Goal: Task Accomplishment & Management: Complete application form

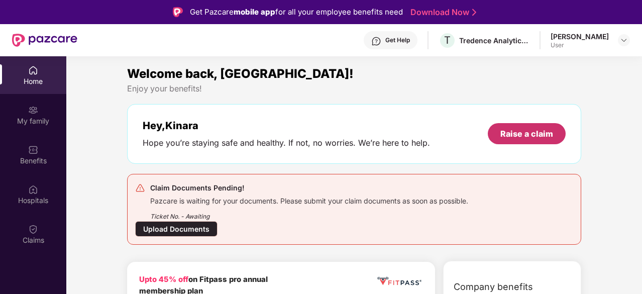
click at [510, 134] on div "Raise a claim" at bounding box center [526, 133] width 53 height 11
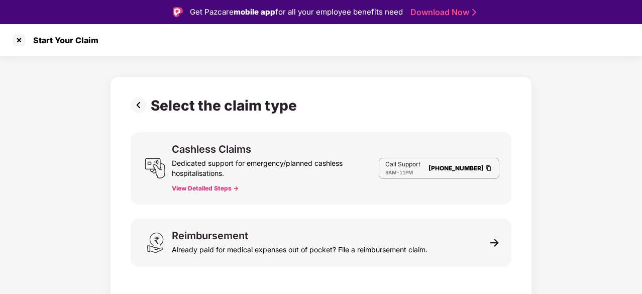
scroll to position [24, 0]
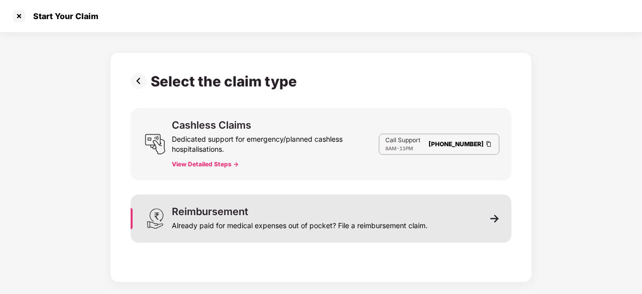
click at [304, 215] on div "Reimbursement Already paid for medical expenses out of pocket? File a reimburse…" at bounding box center [300, 218] width 256 height 24
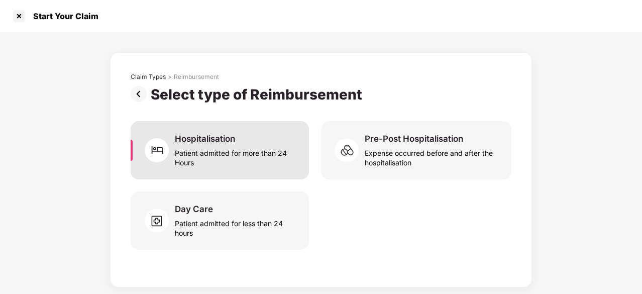
click at [241, 166] on div "Patient admitted for more than 24 Hours" at bounding box center [236, 155] width 122 height 23
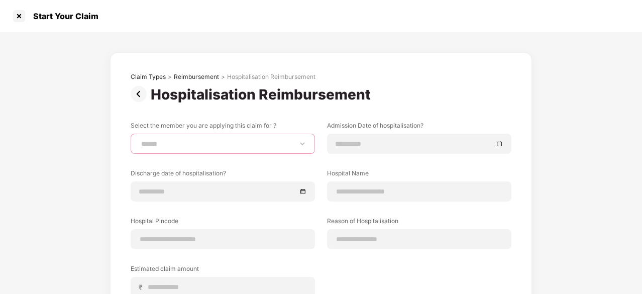
click at [207, 143] on select "**********" at bounding box center [222, 144] width 167 height 8
select select "**********"
click at [139, 140] on select "**********" at bounding box center [222, 144] width 167 height 8
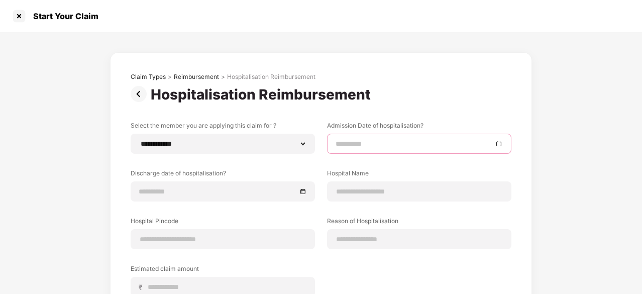
click at [387, 142] on input at bounding box center [413, 143] width 157 height 11
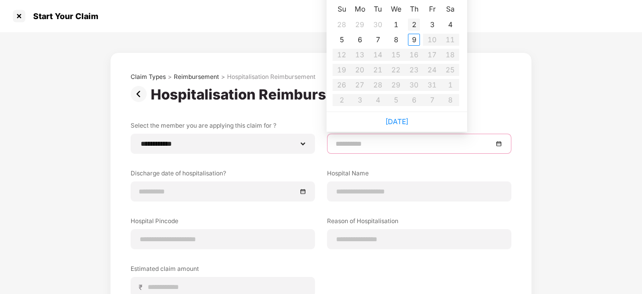
type input "**********"
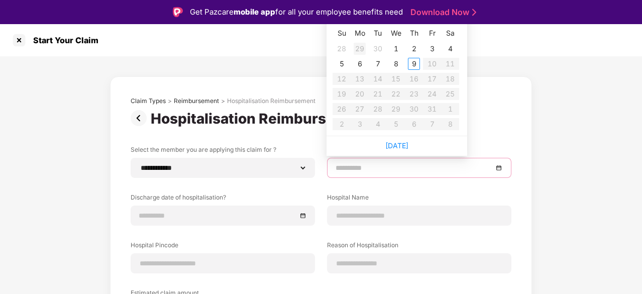
type input "**********"
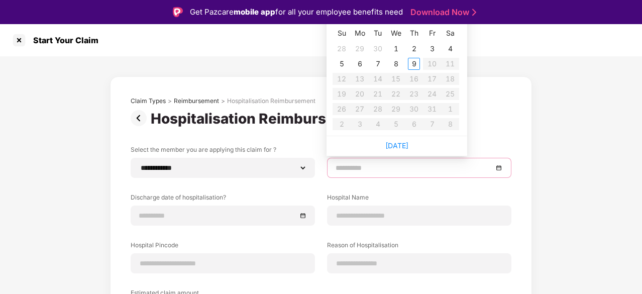
type input "**********"
click at [333, 48] on td "28" at bounding box center [341, 48] width 18 height 15
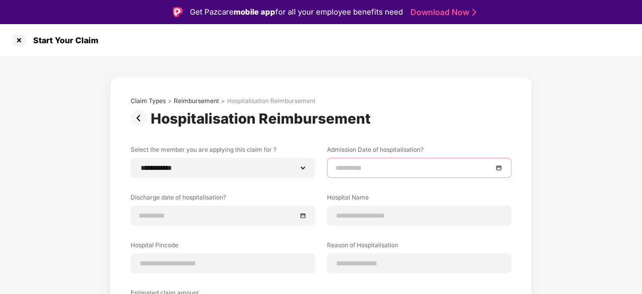
click at [355, 169] on input at bounding box center [413, 167] width 157 height 11
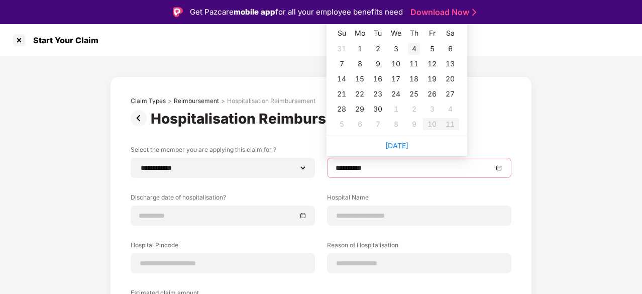
type input "**********"
click at [450, 50] on div "6" at bounding box center [450, 49] width 12 height 12
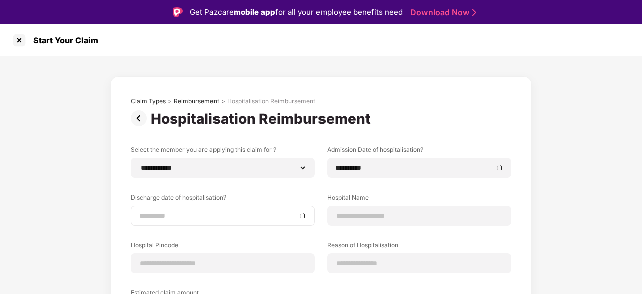
click at [298, 215] on div at bounding box center [222, 215] width 167 height 11
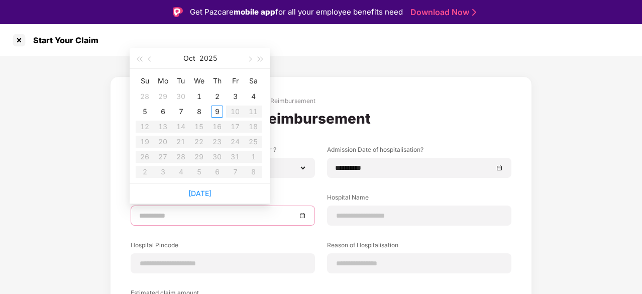
type input "**********"
click at [150, 60] on span "button" at bounding box center [150, 59] width 5 height 5
type input "**********"
click at [143, 128] on div "14" at bounding box center [145, 126] width 12 height 12
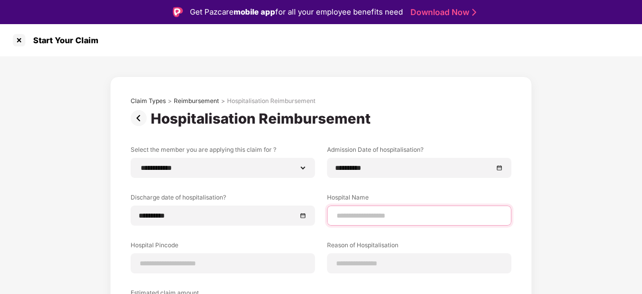
click at [382, 213] on input at bounding box center [418, 215] width 167 height 11
type input "*"
click at [403, 216] on input "**********" at bounding box center [418, 215] width 167 height 11
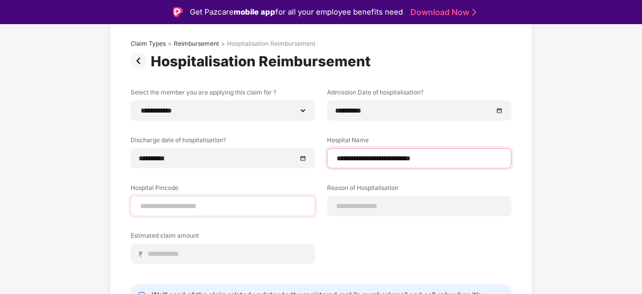
type input "**********"
click at [269, 201] on input at bounding box center [222, 206] width 167 height 11
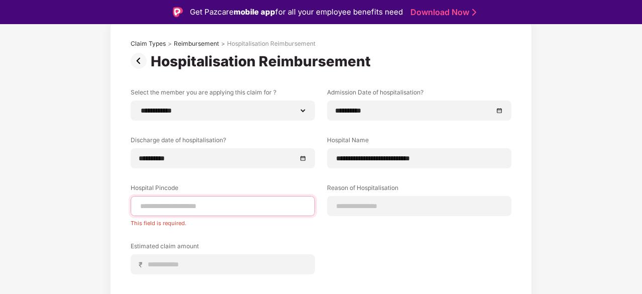
click at [283, 205] on input at bounding box center [222, 206] width 167 height 11
type input "******"
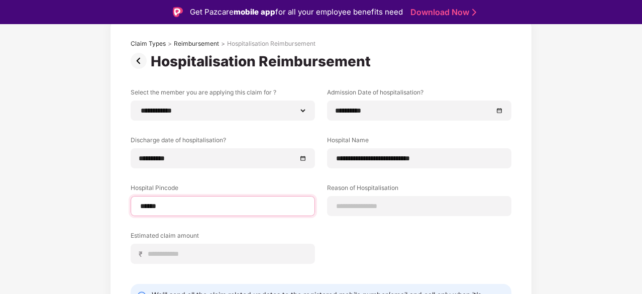
select select "******"
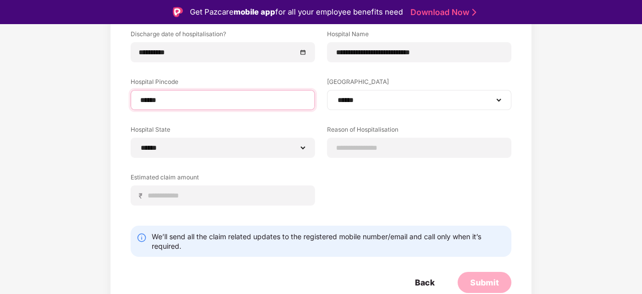
scroll to position [163, 0]
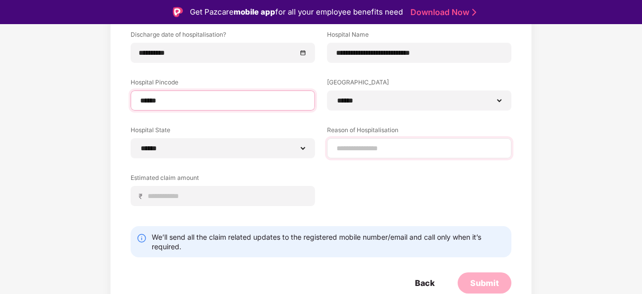
type input "******"
click at [362, 147] on input at bounding box center [418, 148] width 167 height 11
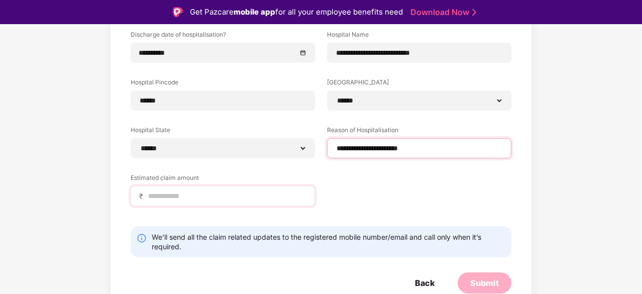
type input "**********"
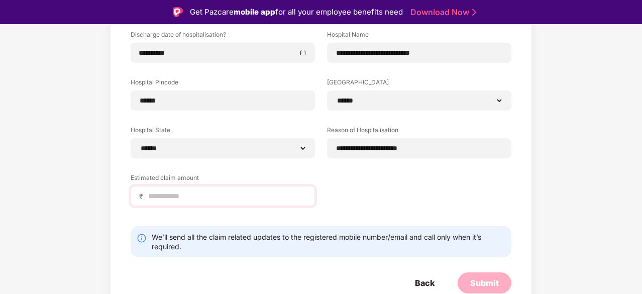
click at [253, 202] on div "₹" at bounding box center [223, 196] width 184 height 20
click at [236, 197] on input at bounding box center [226, 196] width 159 height 11
type input "******"
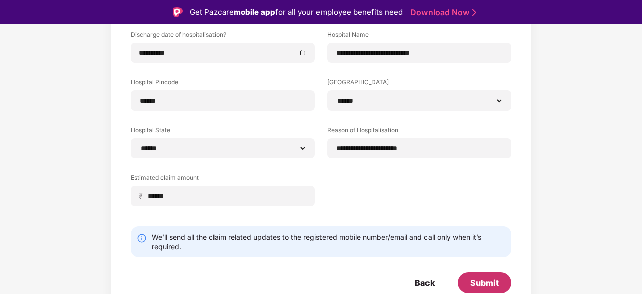
click at [475, 278] on div "Submit" at bounding box center [484, 282] width 29 height 11
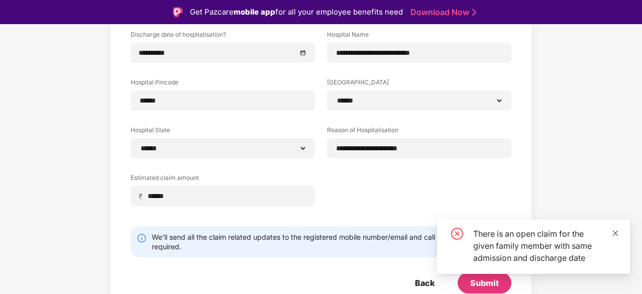
click at [613, 231] on icon "close" at bounding box center [615, 233] width 6 height 6
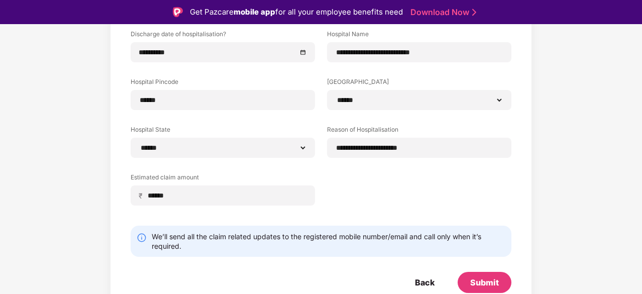
scroll to position [24, 0]
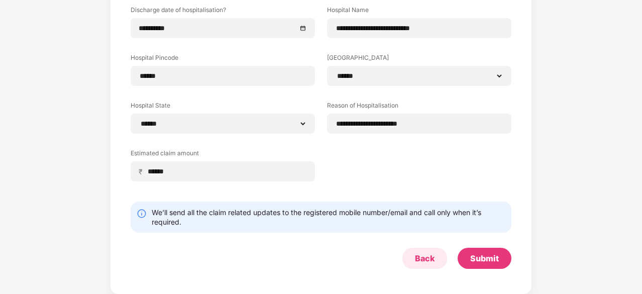
click at [422, 256] on div "Back" at bounding box center [425, 258] width 20 height 11
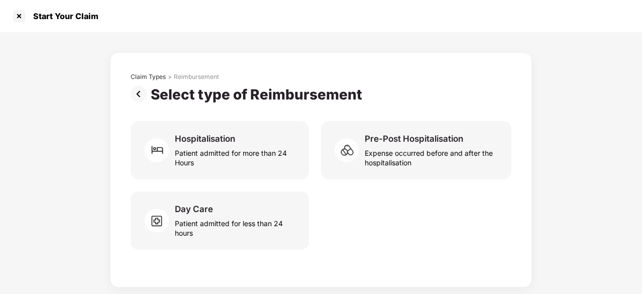
scroll to position [0, 0]
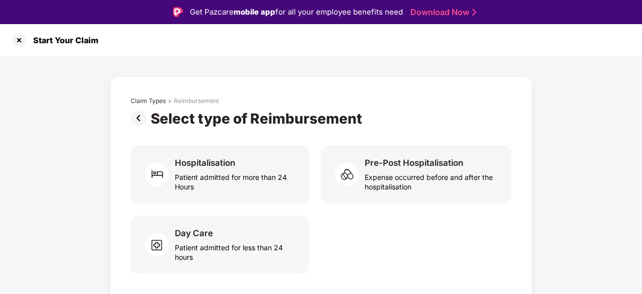
click at [138, 114] on img at bounding box center [141, 118] width 20 height 16
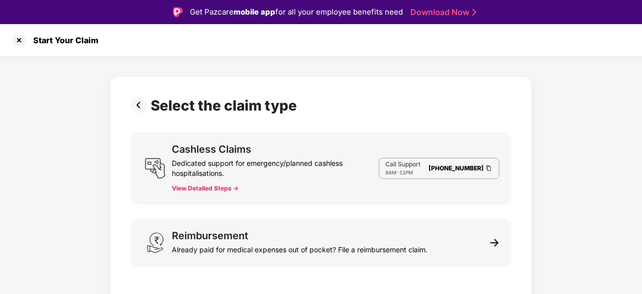
scroll to position [24, 0]
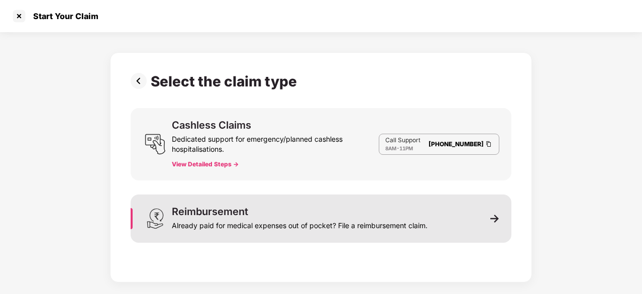
click at [219, 216] on div "Already paid for medical expenses out of pocket? File a reimbursement claim." at bounding box center [300, 223] width 256 height 14
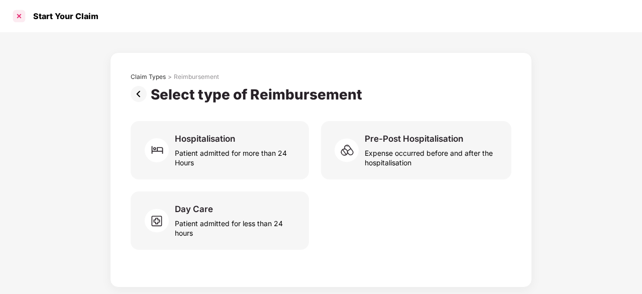
click at [21, 14] on div at bounding box center [19, 16] width 16 height 16
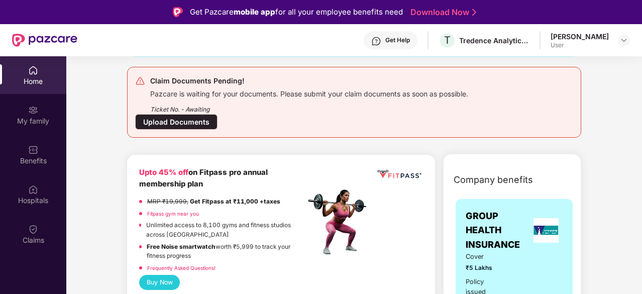
scroll to position [80, 0]
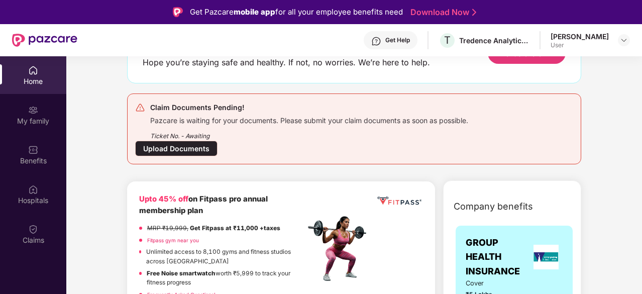
click at [186, 151] on div "Upload Documents" at bounding box center [176, 149] width 82 height 16
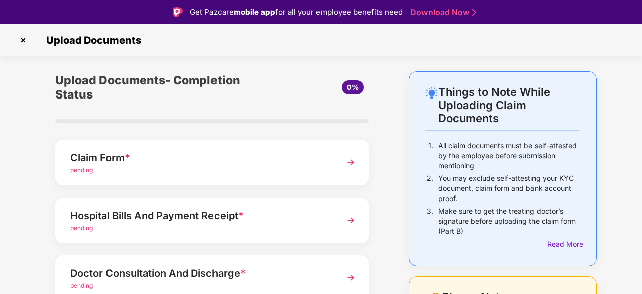
click at [339, 168] on div "Claim Form * pending" at bounding box center [211, 163] width 313 height 46
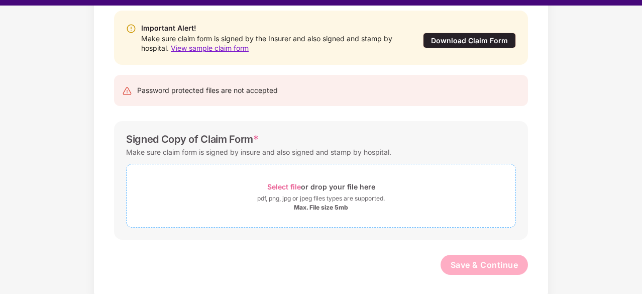
scroll to position [19, 0]
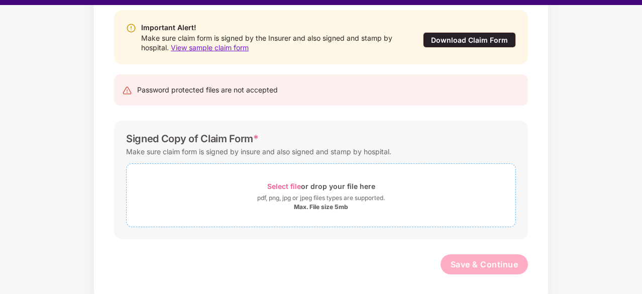
click at [273, 182] on span "Select file" at bounding box center [284, 186] width 34 height 9
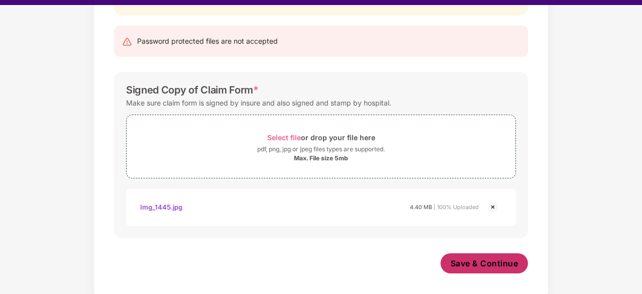
scroll to position [151, 0]
click at [484, 262] on span "Save & Continue" at bounding box center [484, 264] width 68 height 11
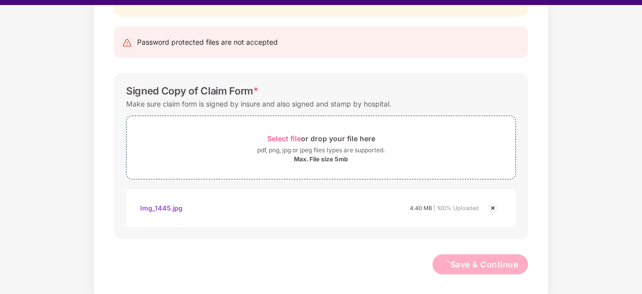
scroll to position [0, 0]
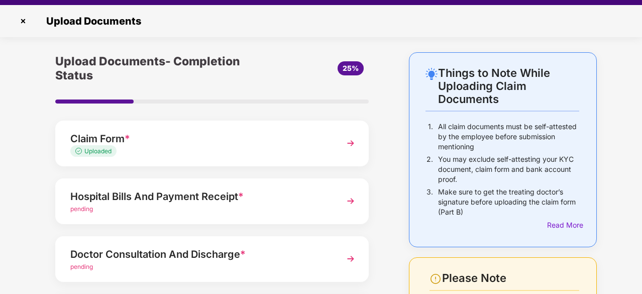
click at [293, 190] on div "Hospital Bills And Payment Receipt *" at bounding box center [200, 196] width 260 height 16
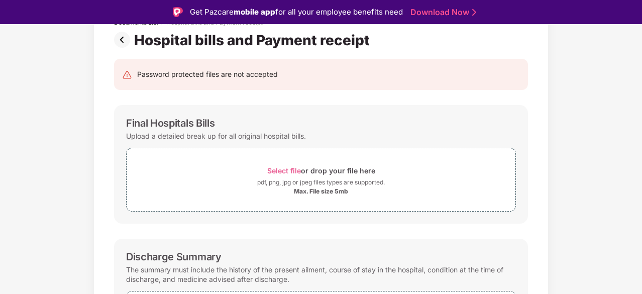
scroll to position [81, 0]
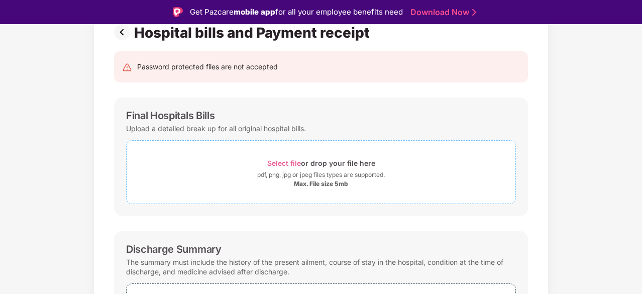
click at [284, 159] on span "Select file" at bounding box center [284, 163] width 34 height 9
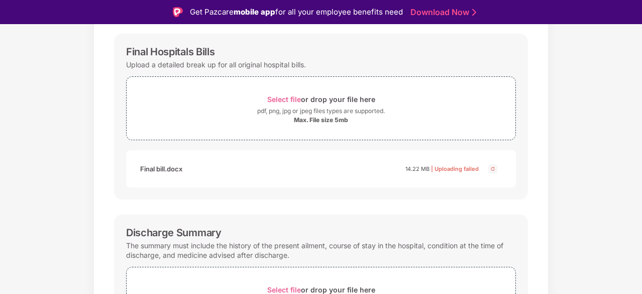
scroll to position [145, 0]
click at [314, 115] on div "Max. File size 5mb" at bounding box center [321, 119] width 54 height 8
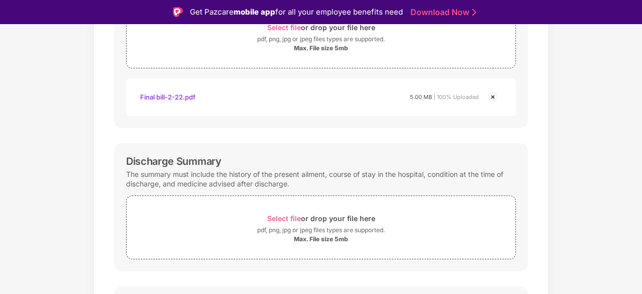
scroll to position [223, 0]
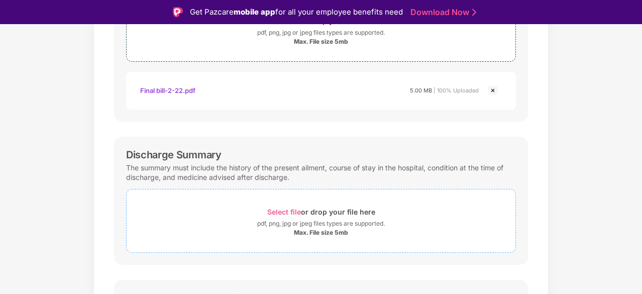
click at [293, 211] on span "Select file" at bounding box center [284, 211] width 34 height 9
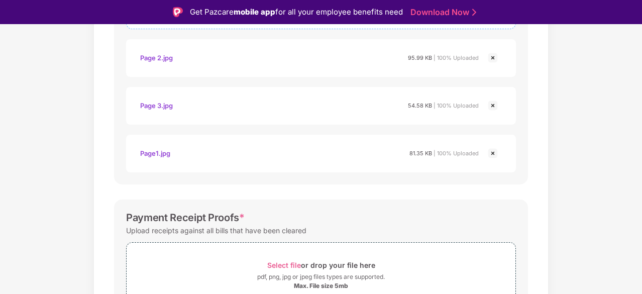
scroll to position [506, 0]
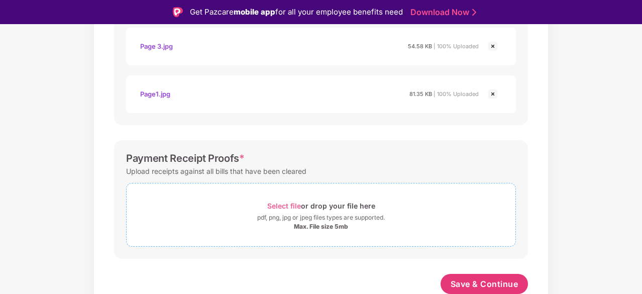
click at [290, 204] on span "Select file" at bounding box center [284, 205] width 34 height 9
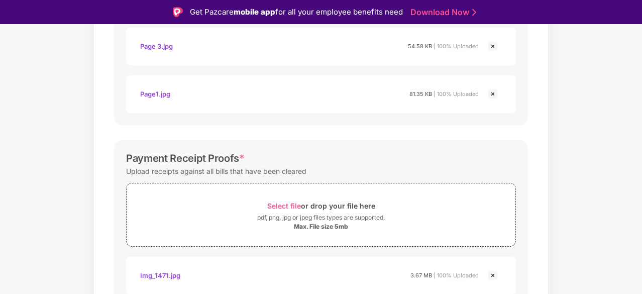
click at [491, 276] on img at bounding box center [492, 275] width 12 height 12
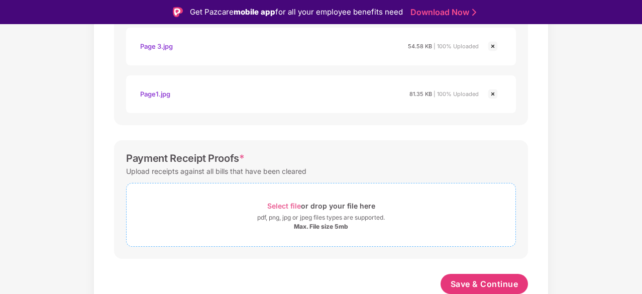
click at [290, 204] on span "Select file" at bounding box center [284, 205] width 34 height 9
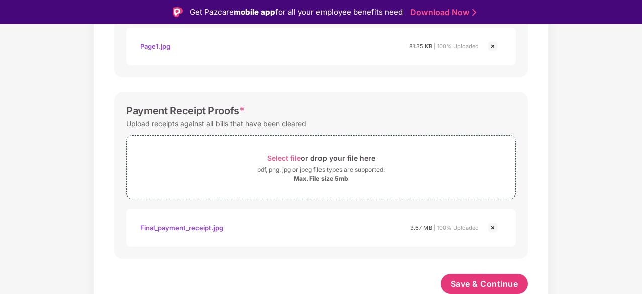
scroll to position [24, 0]
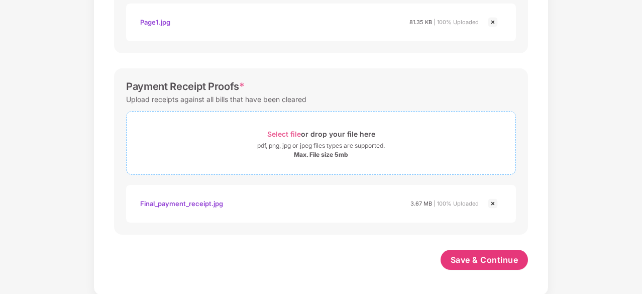
click at [291, 133] on span "Select file" at bounding box center [284, 134] width 34 height 9
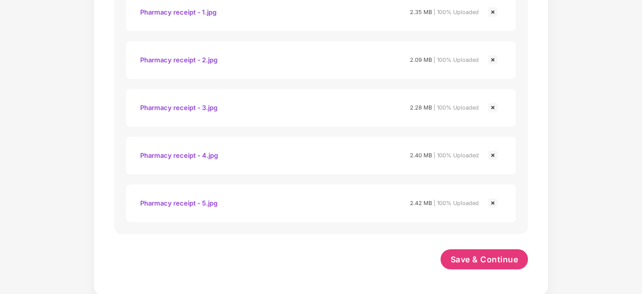
scroll to position [792, 0]
click at [477, 260] on span "Save & Continue" at bounding box center [484, 259] width 68 height 11
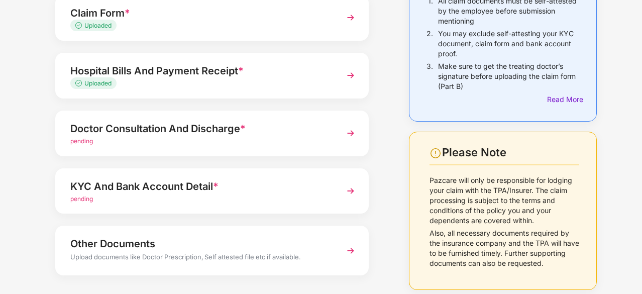
scroll to position [120, 0]
click at [261, 144] on div "pending" at bounding box center [200, 142] width 260 height 10
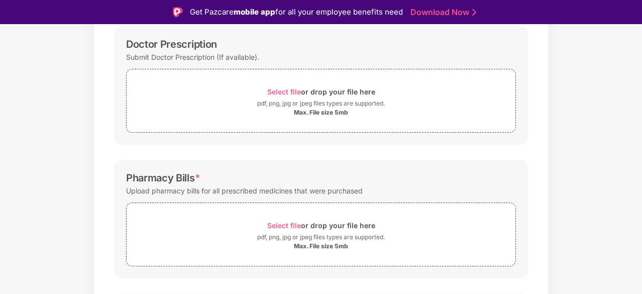
scroll to position [184, 0]
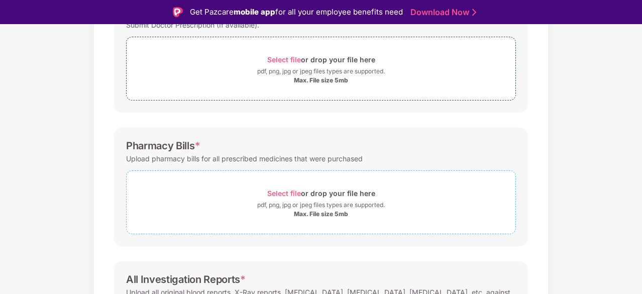
click at [273, 189] on span "Select file" at bounding box center [284, 193] width 34 height 9
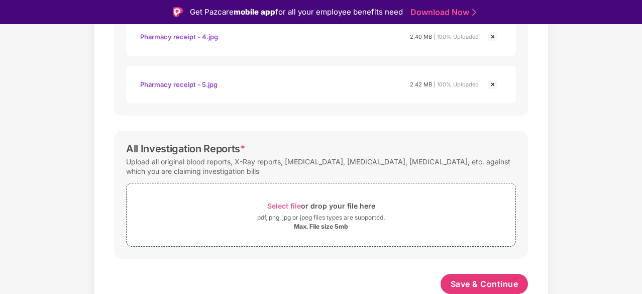
scroll to position [24, 0]
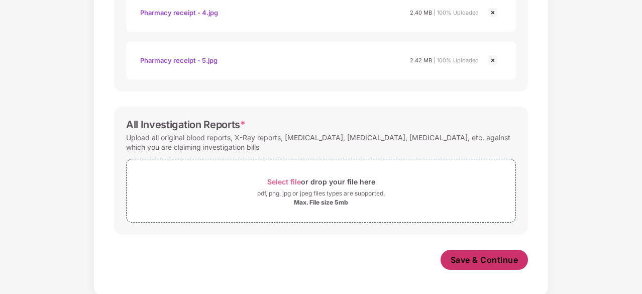
click at [456, 257] on span "Save & Continue" at bounding box center [484, 259] width 68 height 11
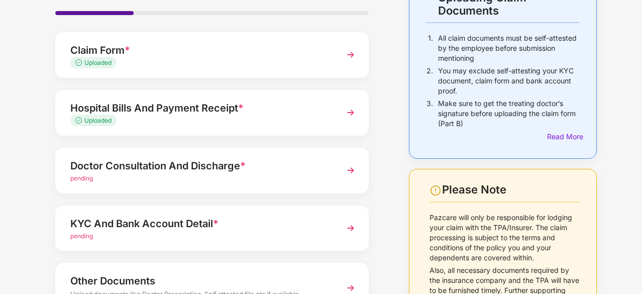
scroll to position [101, 0]
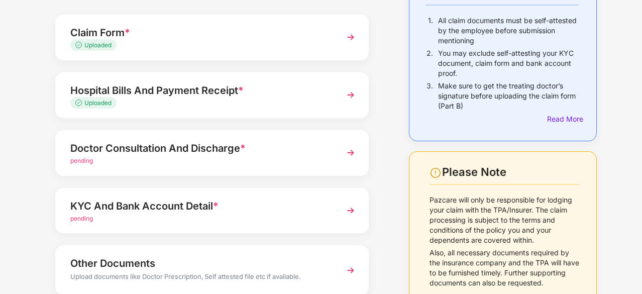
click at [221, 207] on div "KYC And Bank Account Detail *" at bounding box center [200, 206] width 260 height 16
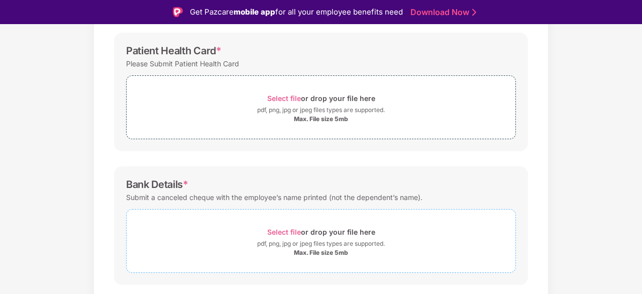
scroll to position [280, 0]
click at [282, 229] on span "Select file" at bounding box center [284, 230] width 34 height 9
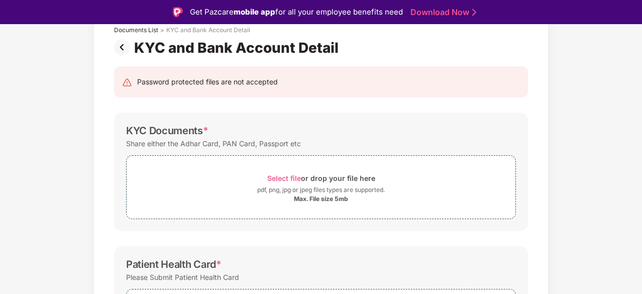
scroll to position [56, 0]
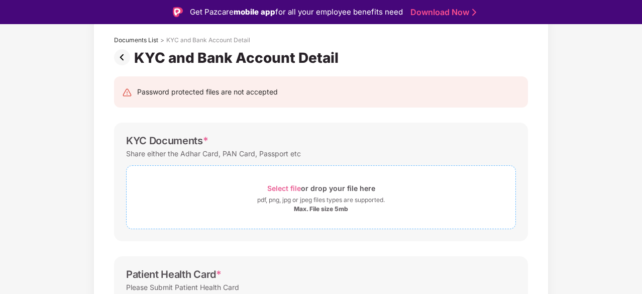
click at [280, 186] on span "Select file" at bounding box center [284, 188] width 34 height 9
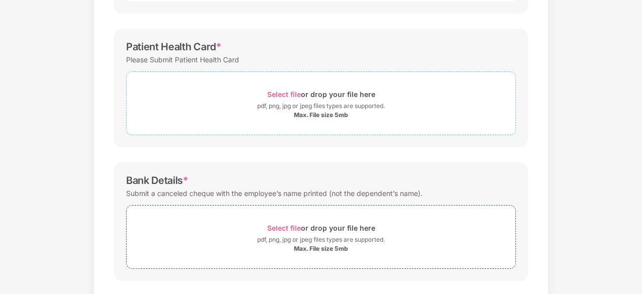
scroll to position [306, 0]
click at [487, 167] on div "Bank Details * Submit a canceled cheque with the employee’s name printed (not t…" at bounding box center [321, 222] width 414 height 118
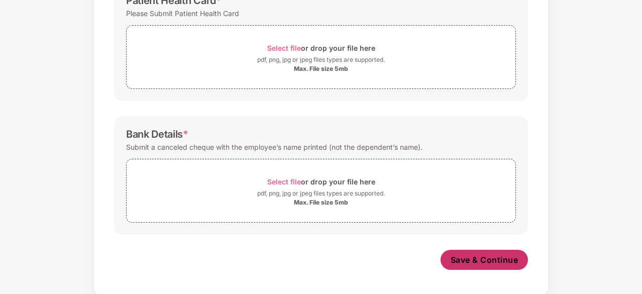
click at [465, 255] on span "Save & Continue" at bounding box center [484, 259] width 68 height 11
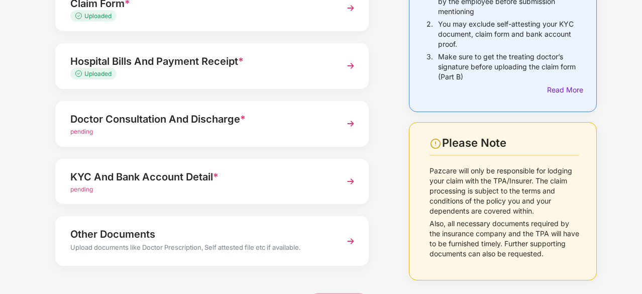
scroll to position [164, 0]
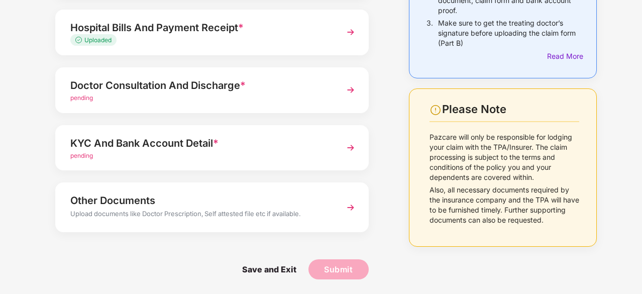
click at [315, 95] on div "pending" at bounding box center [200, 98] width 260 height 10
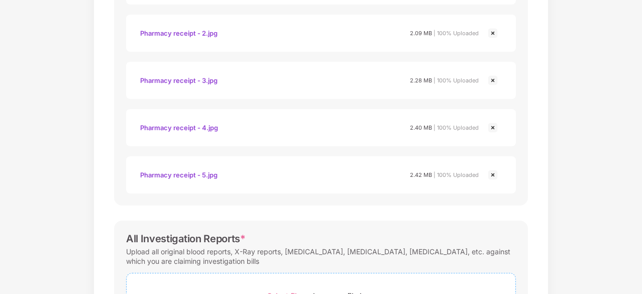
scroll to position [551, 0]
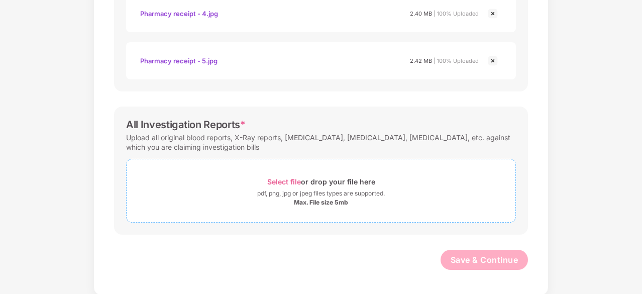
click at [285, 179] on span "Select file" at bounding box center [284, 181] width 34 height 9
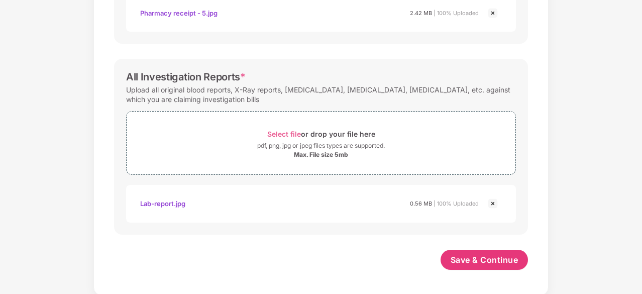
scroll to position [598, 0]
click at [452, 251] on button "Save & Continue" at bounding box center [484, 259] width 88 height 20
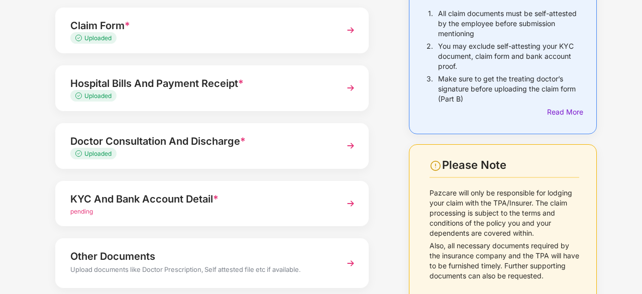
scroll to position [152, 0]
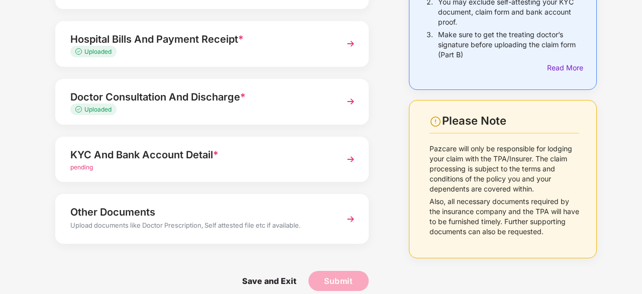
click at [284, 167] on div "pending" at bounding box center [200, 168] width 260 height 10
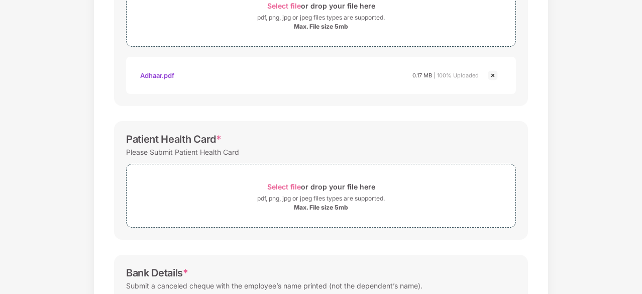
scroll to position [271, 0]
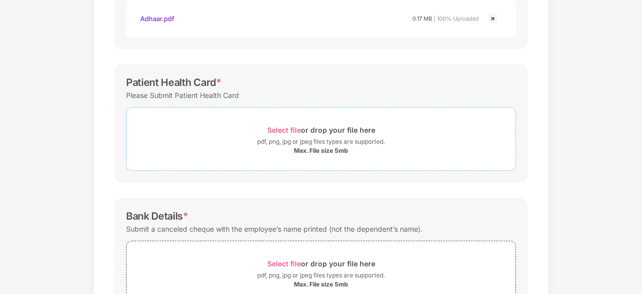
click at [293, 129] on span "Select file" at bounding box center [284, 129] width 34 height 9
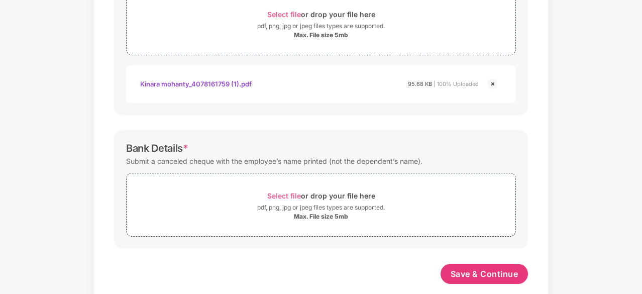
scroll to position [400, 0]
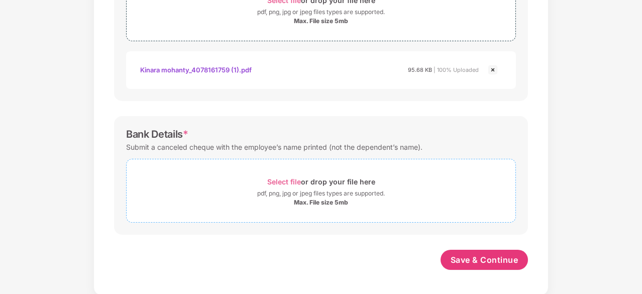
click at [282, 179] on span "Select file" at bounding box center [284, 181] width 34 height 9
click at [281, 180] on span "Select file" at bounding box center [284, 181] width 34 height 9
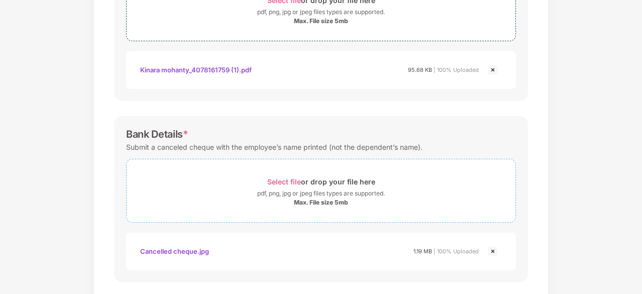
scroll to position [448, 0]
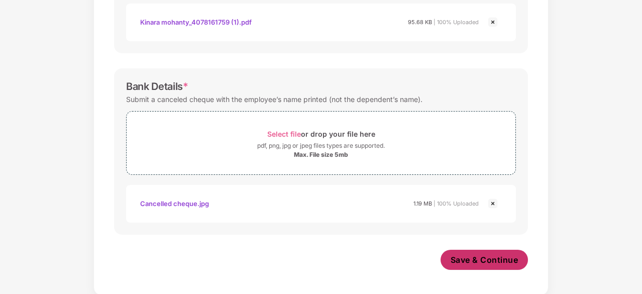
click at [464, 257] on span "Save & Continue" at bounding box center [484, 259] width 68 height 11
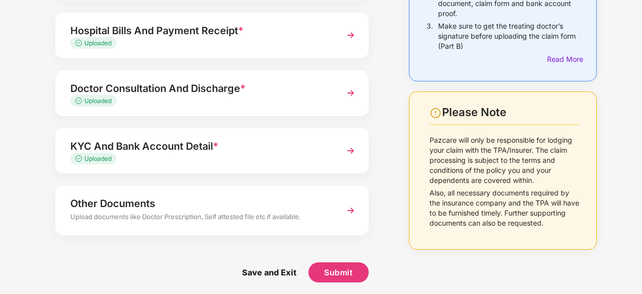
scroll to position [162, 0]
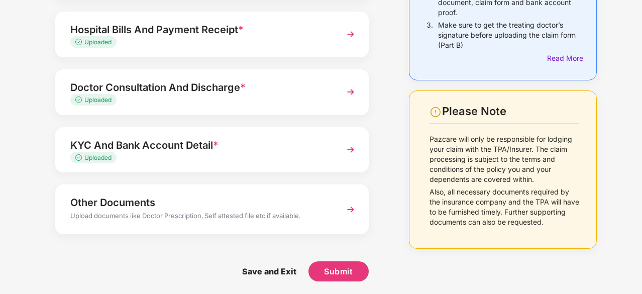
click at [297, 234] on div "Upload Documents- Completion Status 75% Claim Form * Uploaded Hospital Bills An…" at bounding box center [211, 91] width 333 height 411
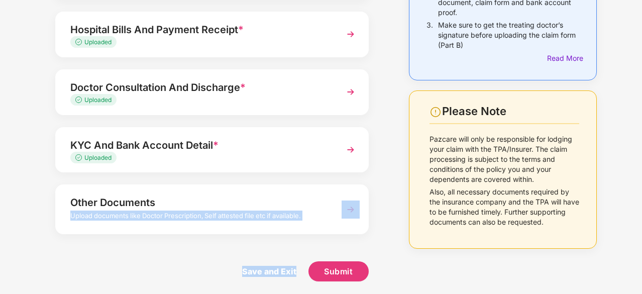
drag, startPoint x: 297, startPoint y: 234, endPoint x: 294, endPoint y: 206, distance: 28.8
click at [294, 206] on div "Upload Documents- Completion Status 75% Claim Form * Uploaded Hospital Bills An…" at bounding box center [211, 91] width 333 height 411
click at [294, 206] on div "Other Documents" at bounding box center [200, 202] width 260 height 16
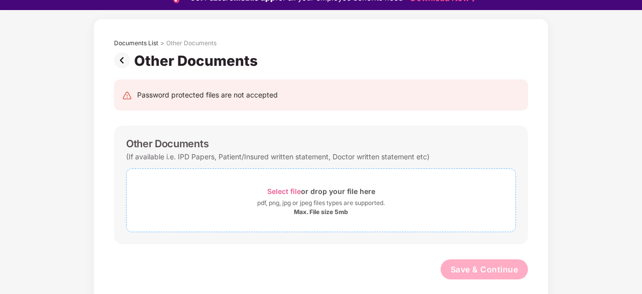
scroll to position [24, 0]
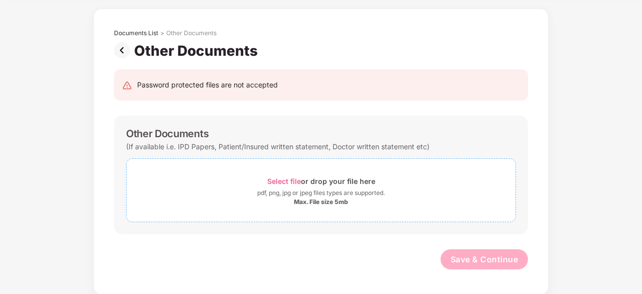
click at [296, 181] on span "Select file" at bounding box center [284, 181] width 34 height 9
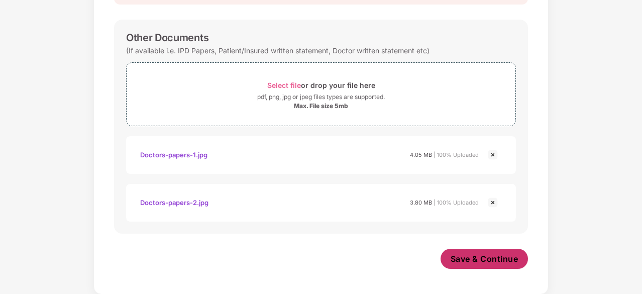
scroll to position [134, 0]
click at [485, 258] on span "Save & Continue" at bounding box center [484, 259] width 68 height 11
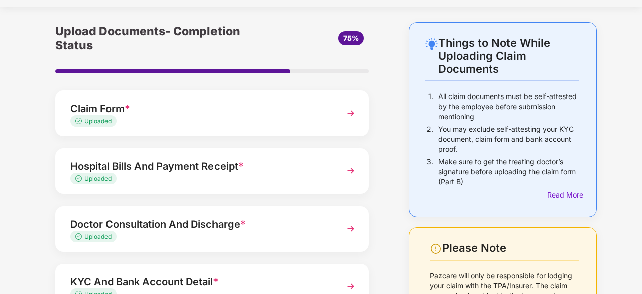
scroll to position [160, 0]
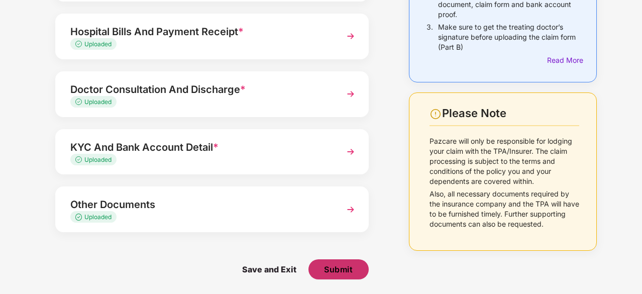
click at [338, 265] on span "Submit" at bounding box center [338, 269] width 29 height 11
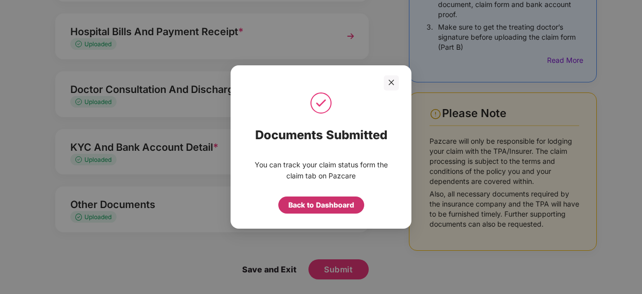
click at [329, 204] on div "Back to Dashboard" at bounding box center [321, 204] width 66 height 11
